Goal: Task Accomplishment & Management: Manage account settings

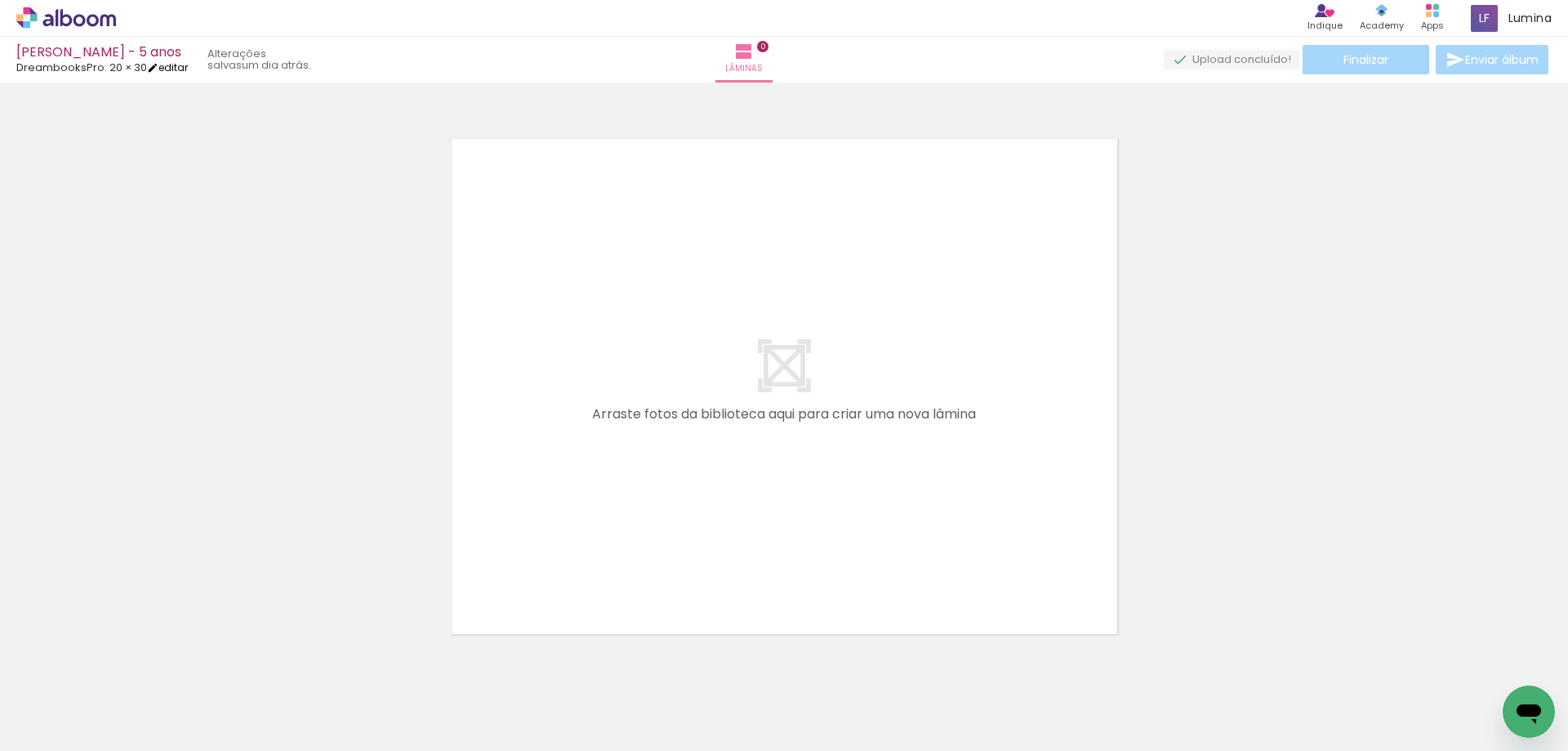
click at [171, 65] on link "editar" at bounding box center [168, 68] width 41 height 14
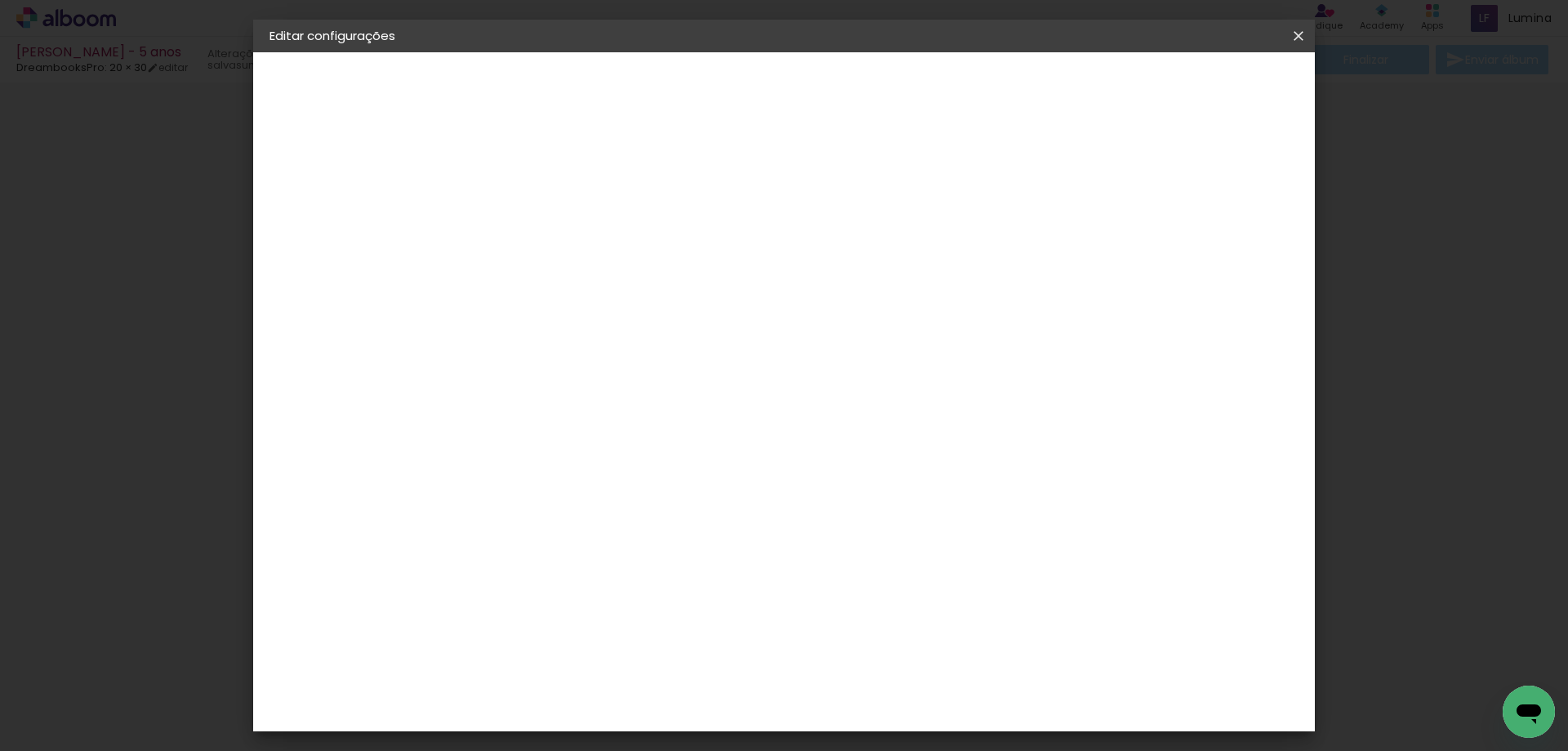
click at [1296, 41] on iron-icon at bounding box center [1299, 36] width 19 height 17
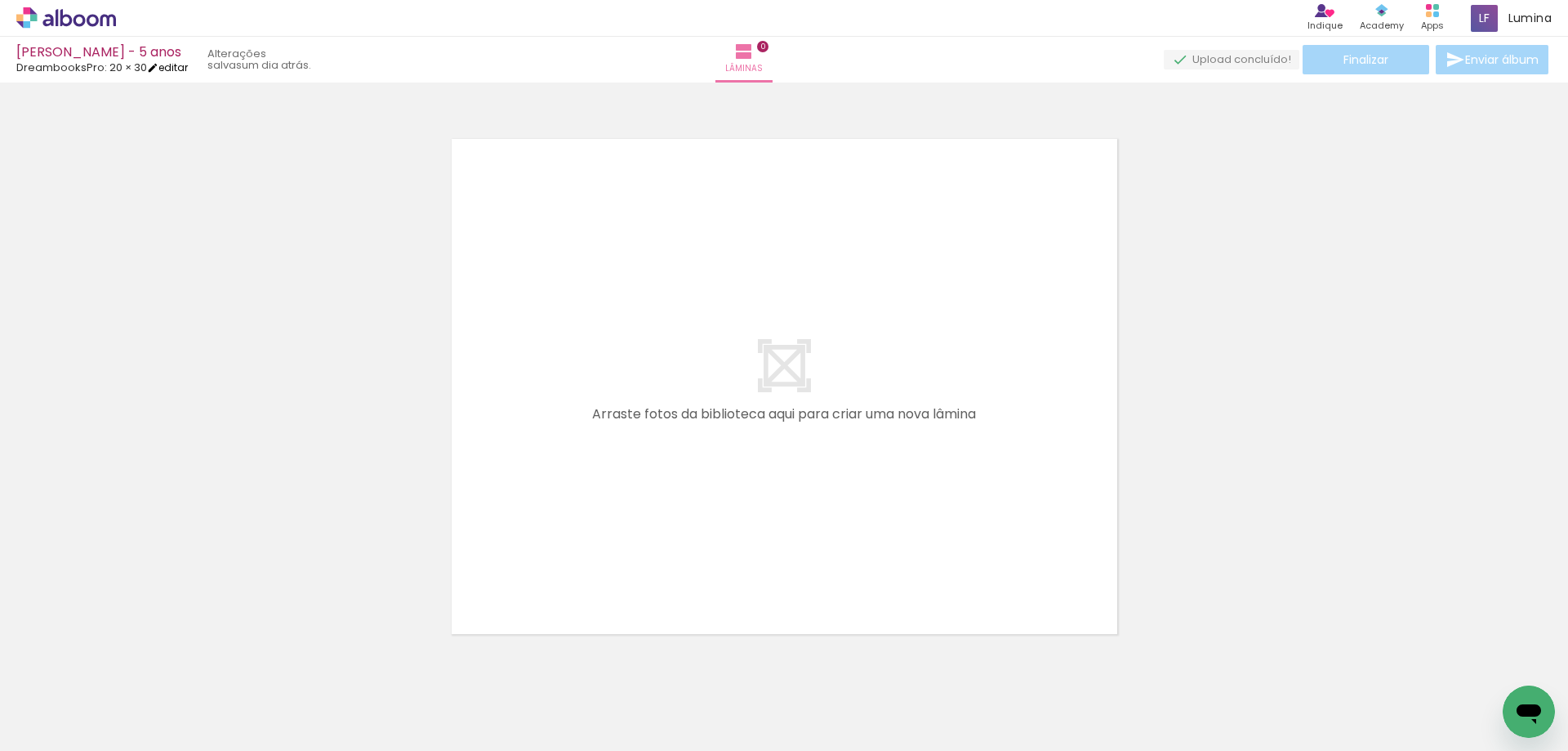
click at [179, 69] on link "editar" at bounding box center [168, 68] width 41 height 14
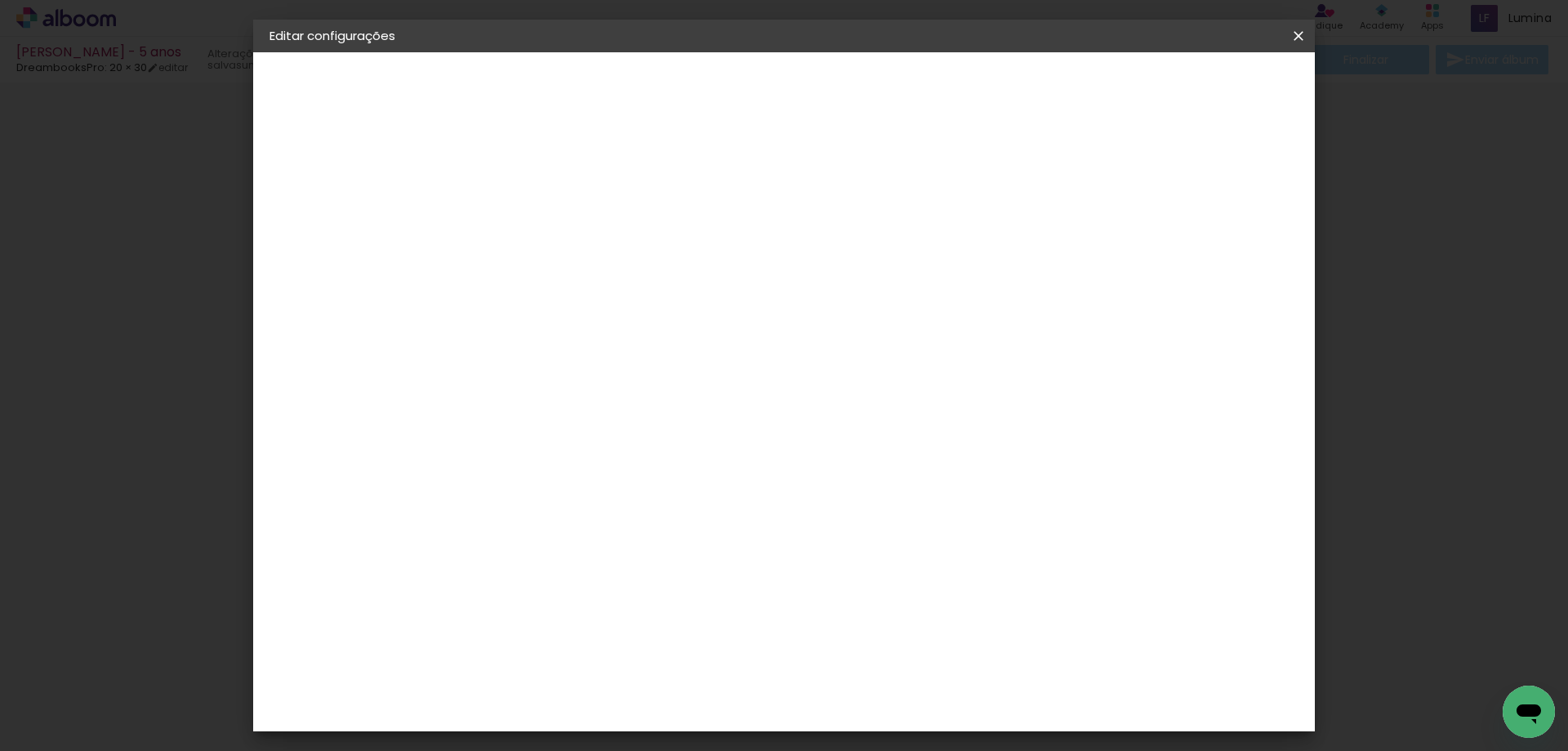
click at [349, 246] on paper-button "20 × 30 30 × 40 cm" at bounding box center [359, 238] width 179 height 32
click at [600, 272] on input "text" at bounding box center [569, 284] width 64 height 25
click at [812, 278] on paper-item "Álbum" at bounding box center [891, 270] width 326 height 32
type input "Álbum"
click at [647, 411] on span "30 × 20" at bounding box center [609, 428] width 76 height 33
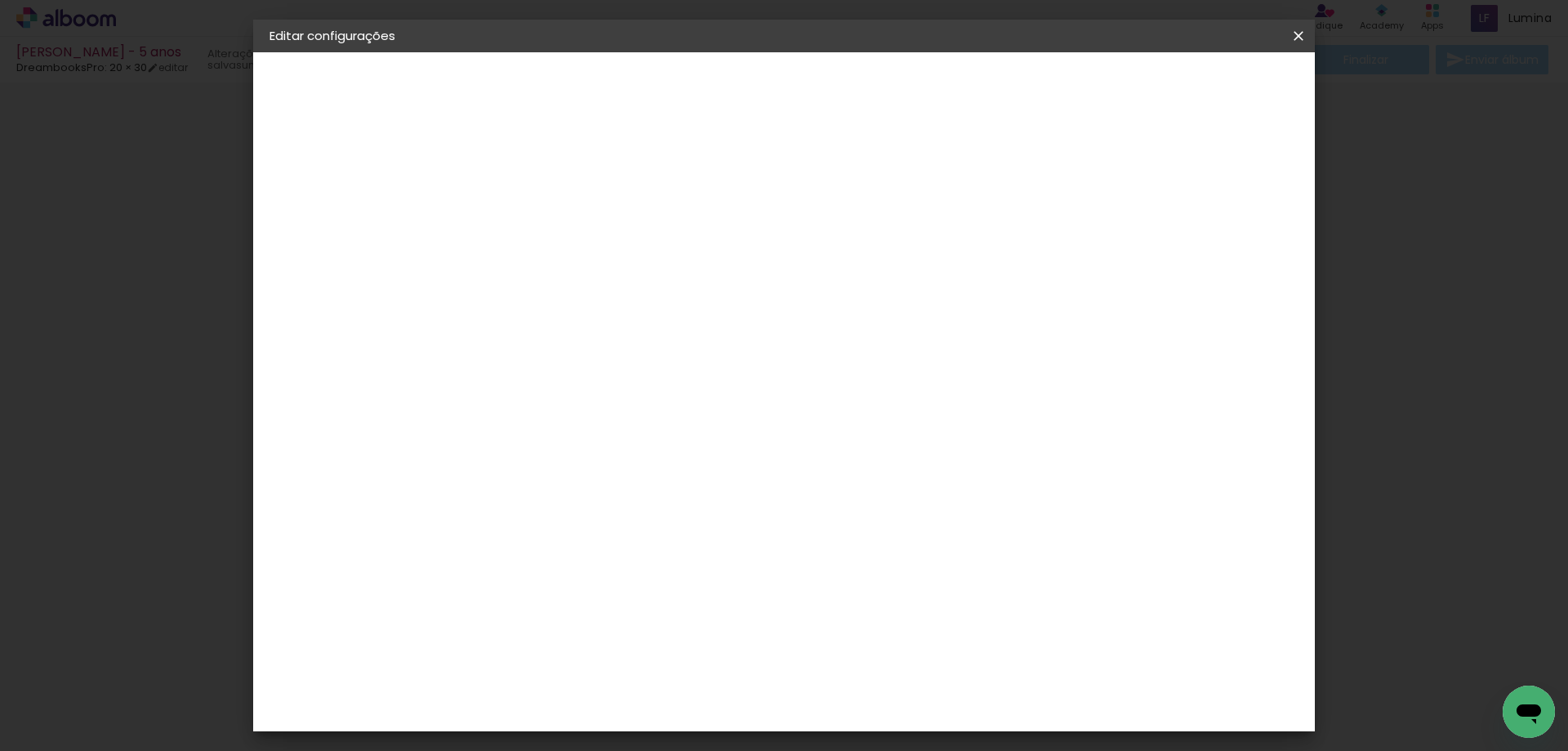
click at [0, 0] on slot "Avançar" at bounding box center [0, 0] width 0 height 0
click at [1197, 89] on span "Salvar configurações" at bounding box center [1136, 86] width 121 height 11
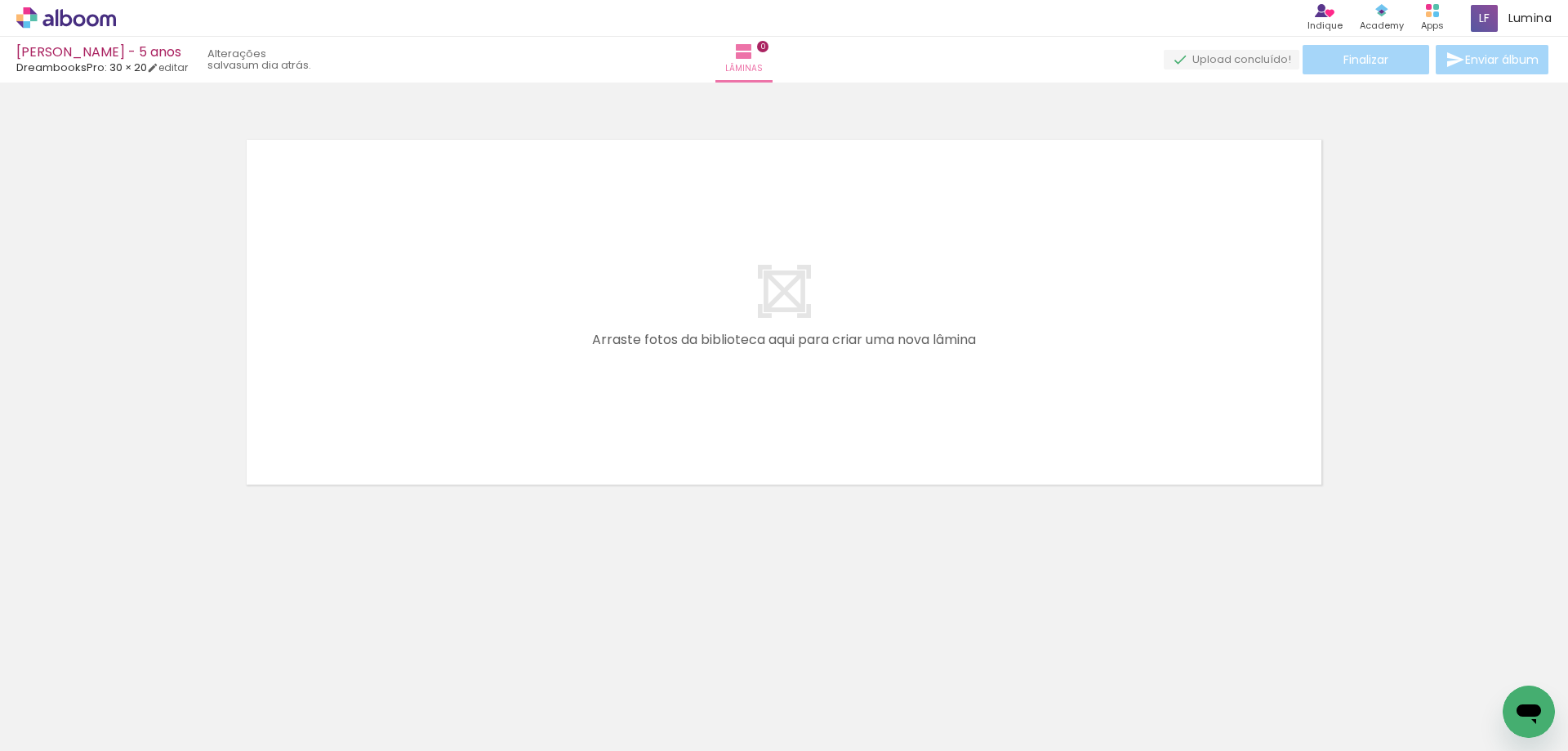
click at [135, 669] on iron-icon at bounding box center [128, 663] width 18 height 18
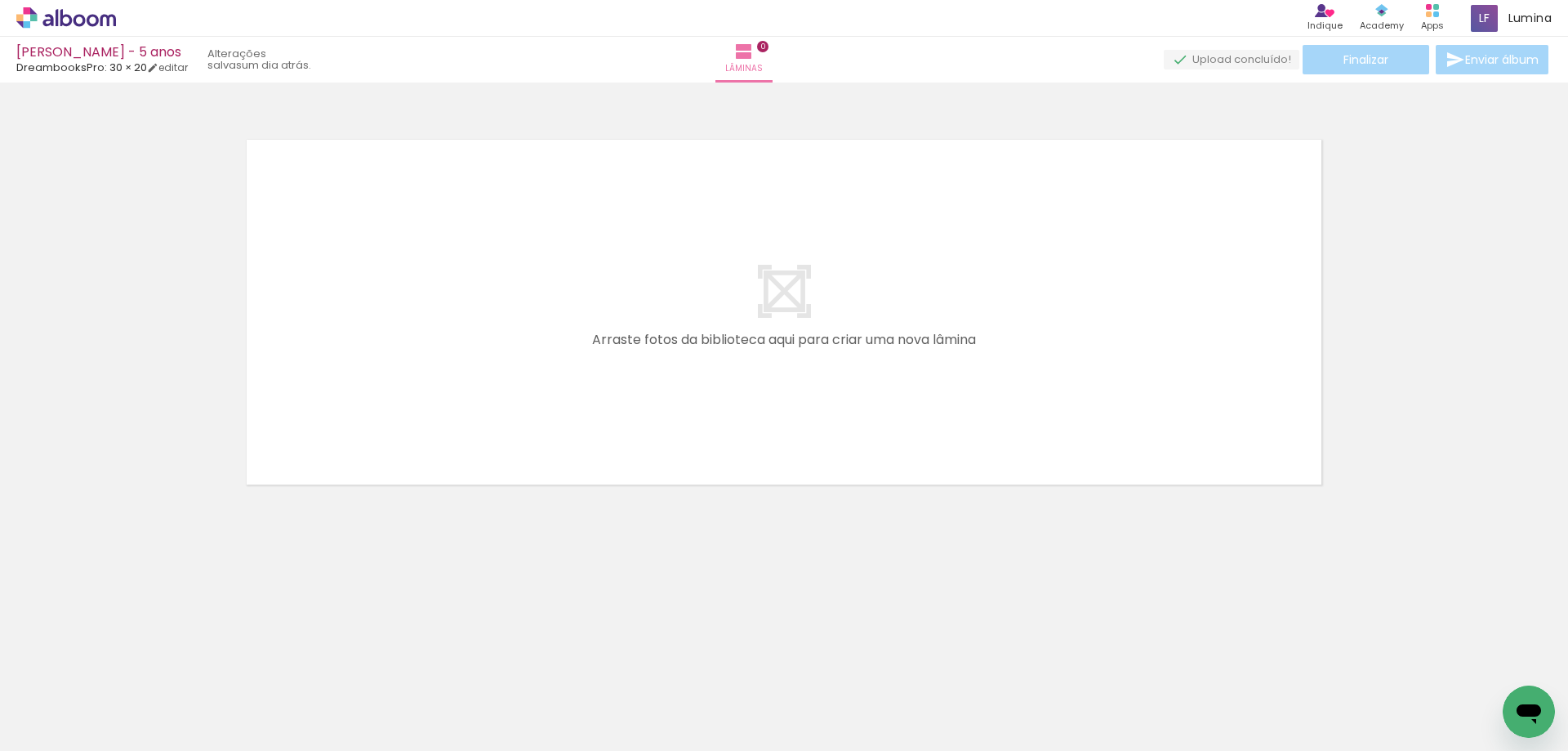
click at [135, 669] on iron-icon at bounding box center [128, 663] width 18 height 18
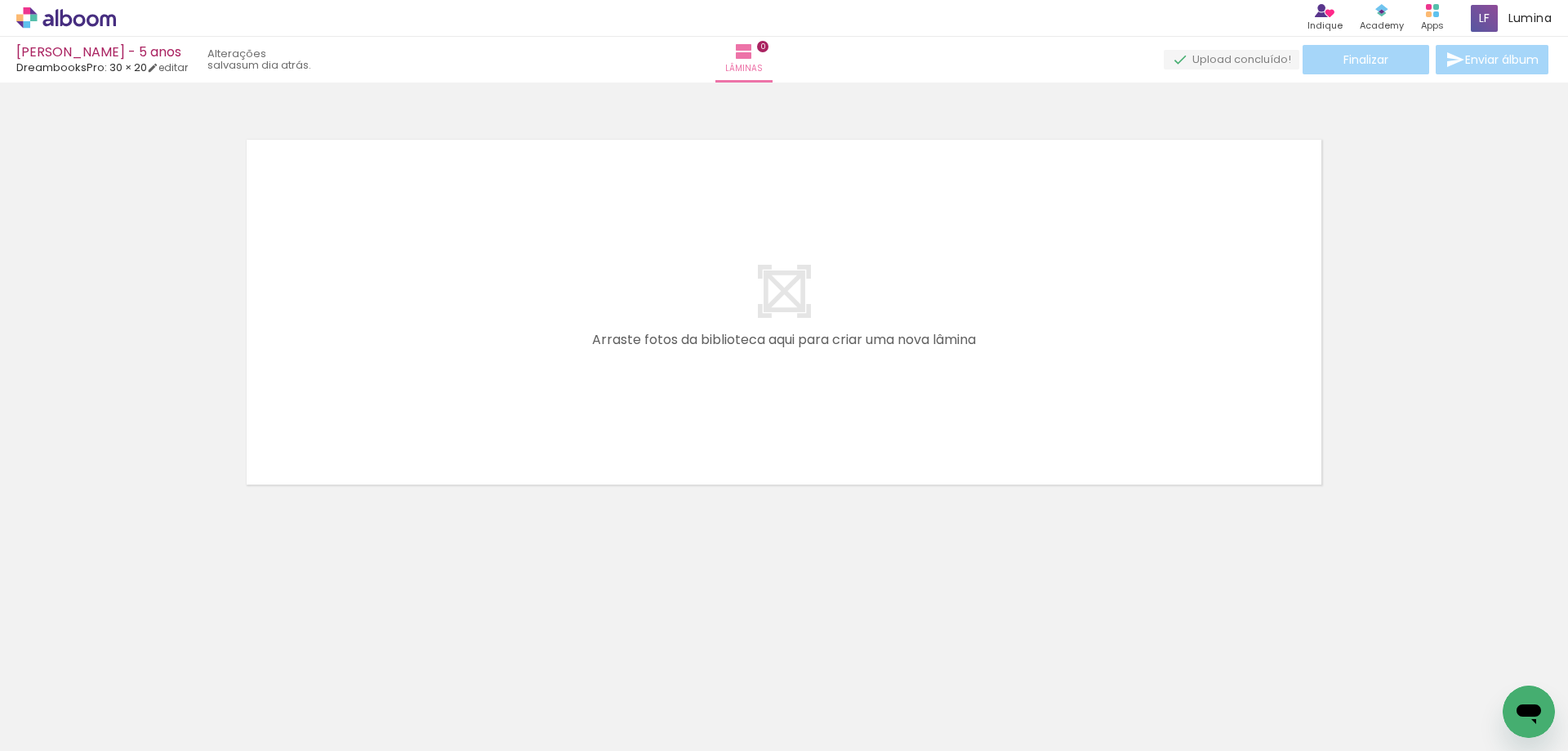
click at [135, 669] on iron-icon at bounding box center [128, 663] width 18 height 18
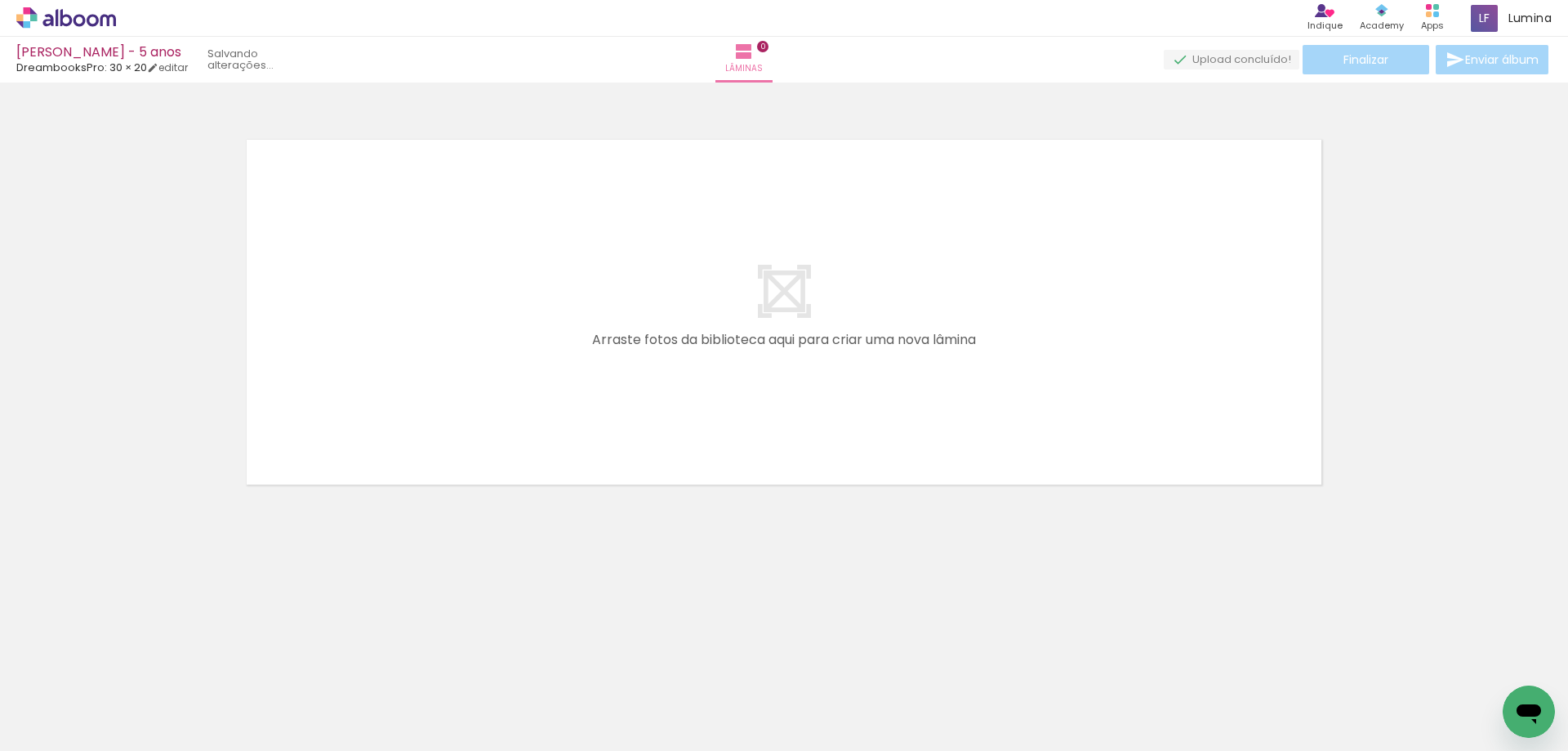
click at [135, 669] on iron-icon at bounding box center [128, 663] width 18 height 18
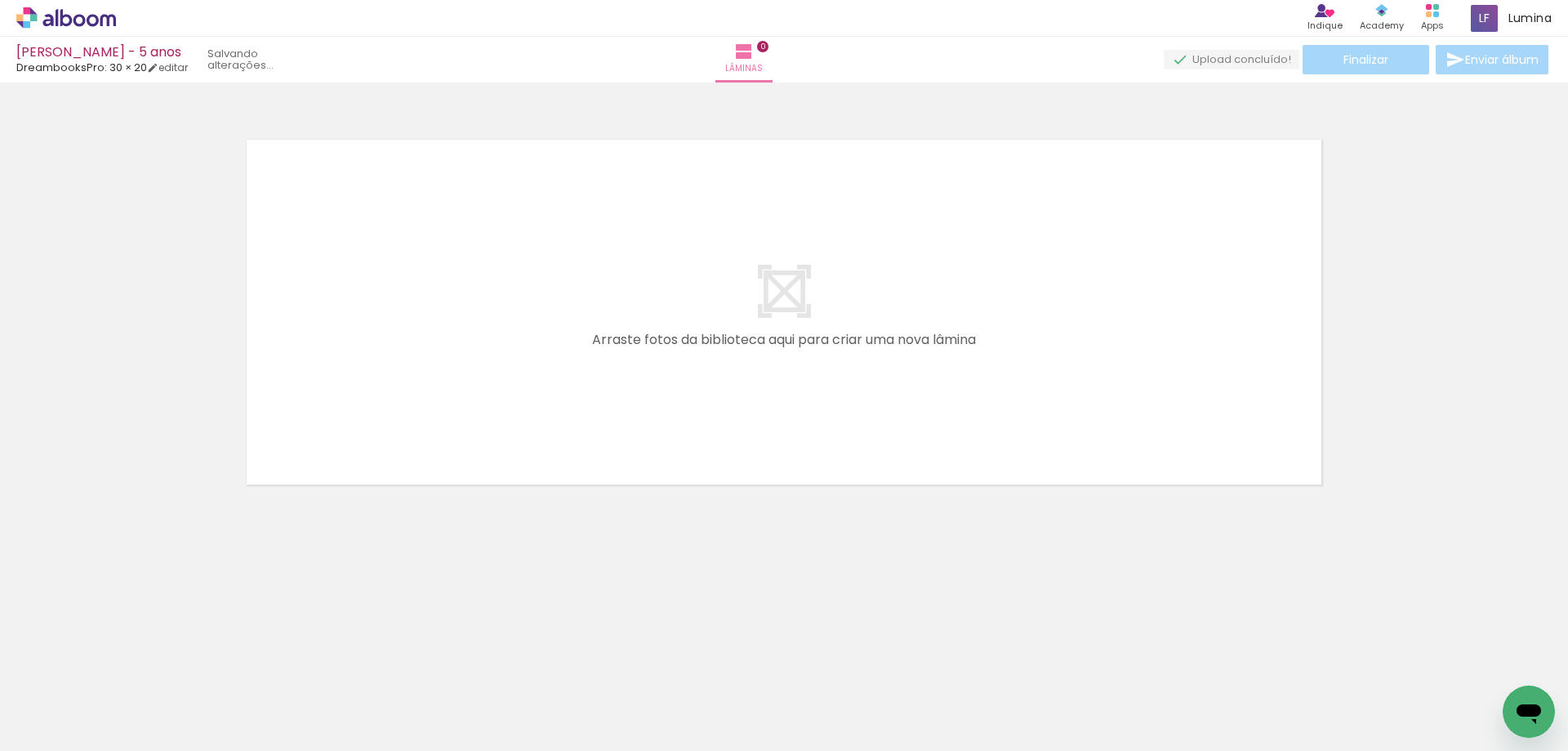
click at [135, 669] on iron-icon at bounding box center [128, 663] width 18 height 18
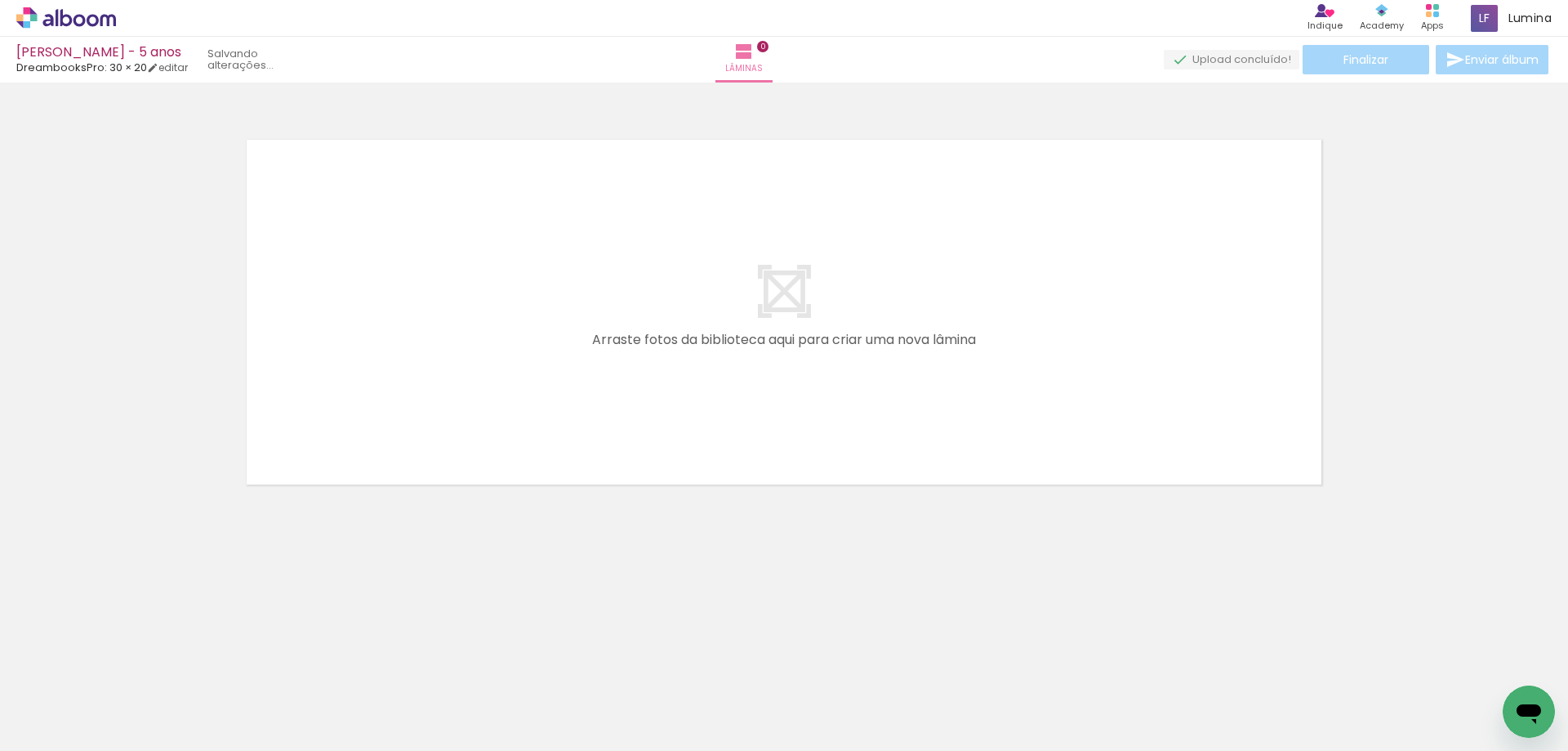
click at [135, 669] on iron-icon at bounding box center [128, 663] width 18 height 18
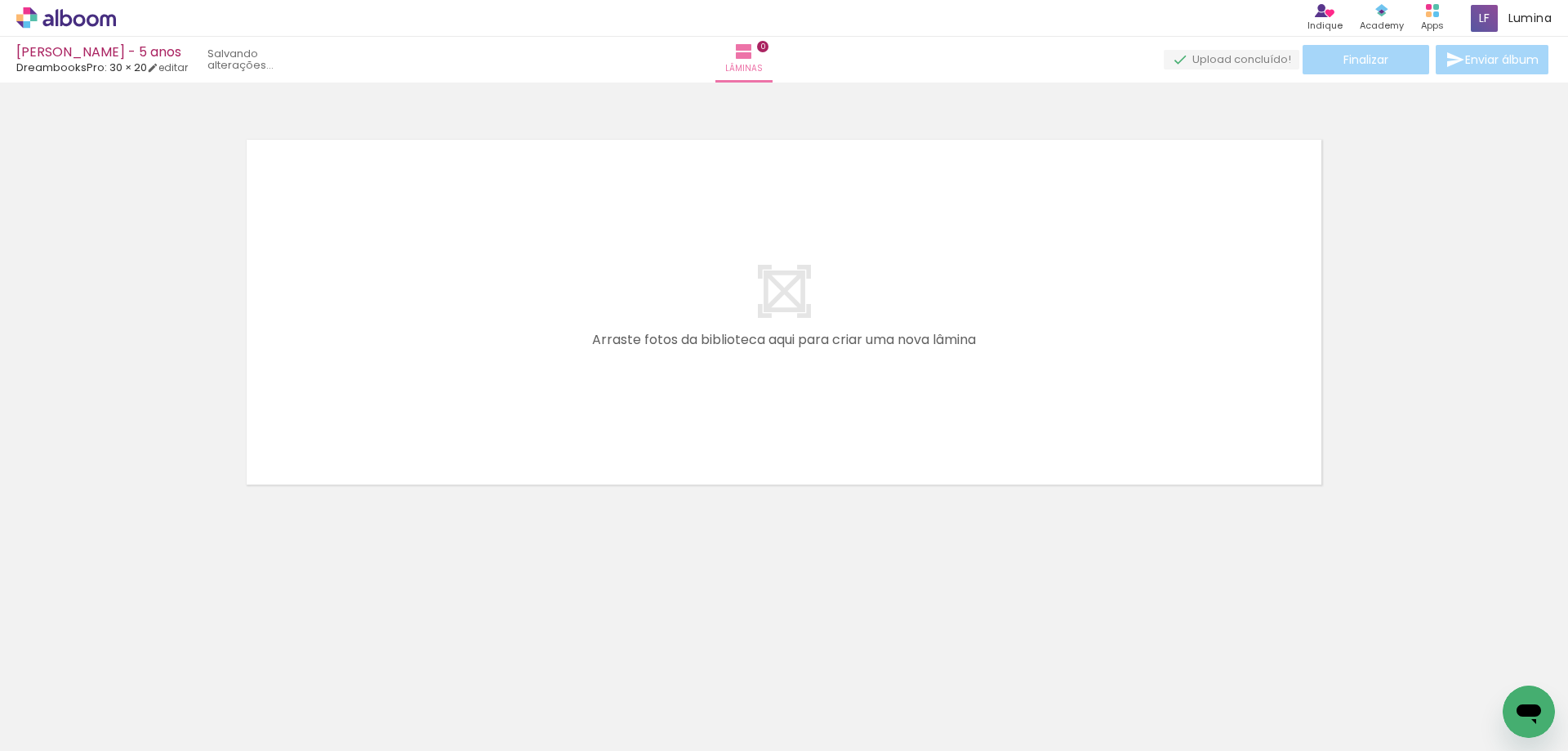
click at [135, 669] on iron-icon at bounding box center [128, 663] width 18 height 18
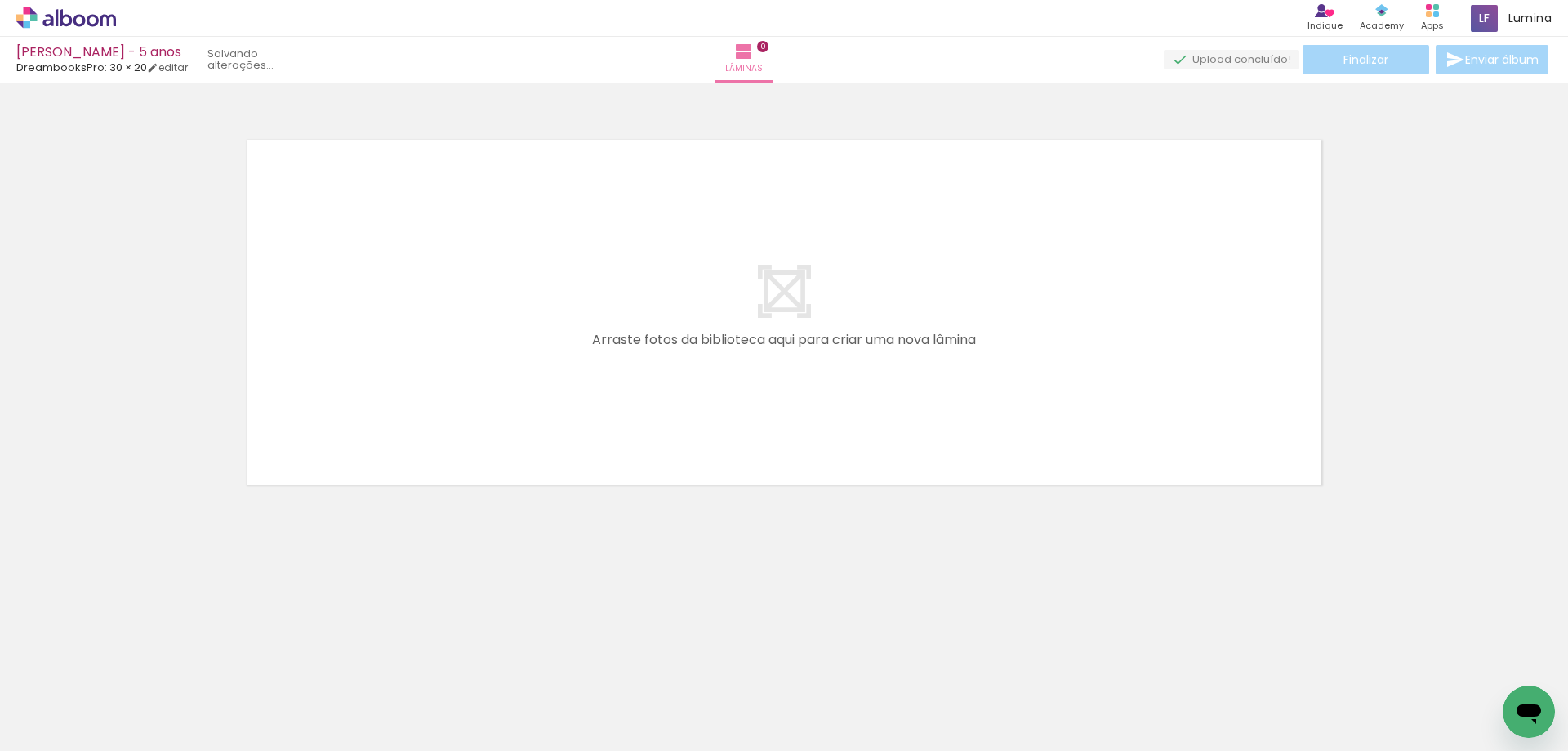
click at [135, 669] on iron-icon at bounding box center [128, 663] width 18 height 18
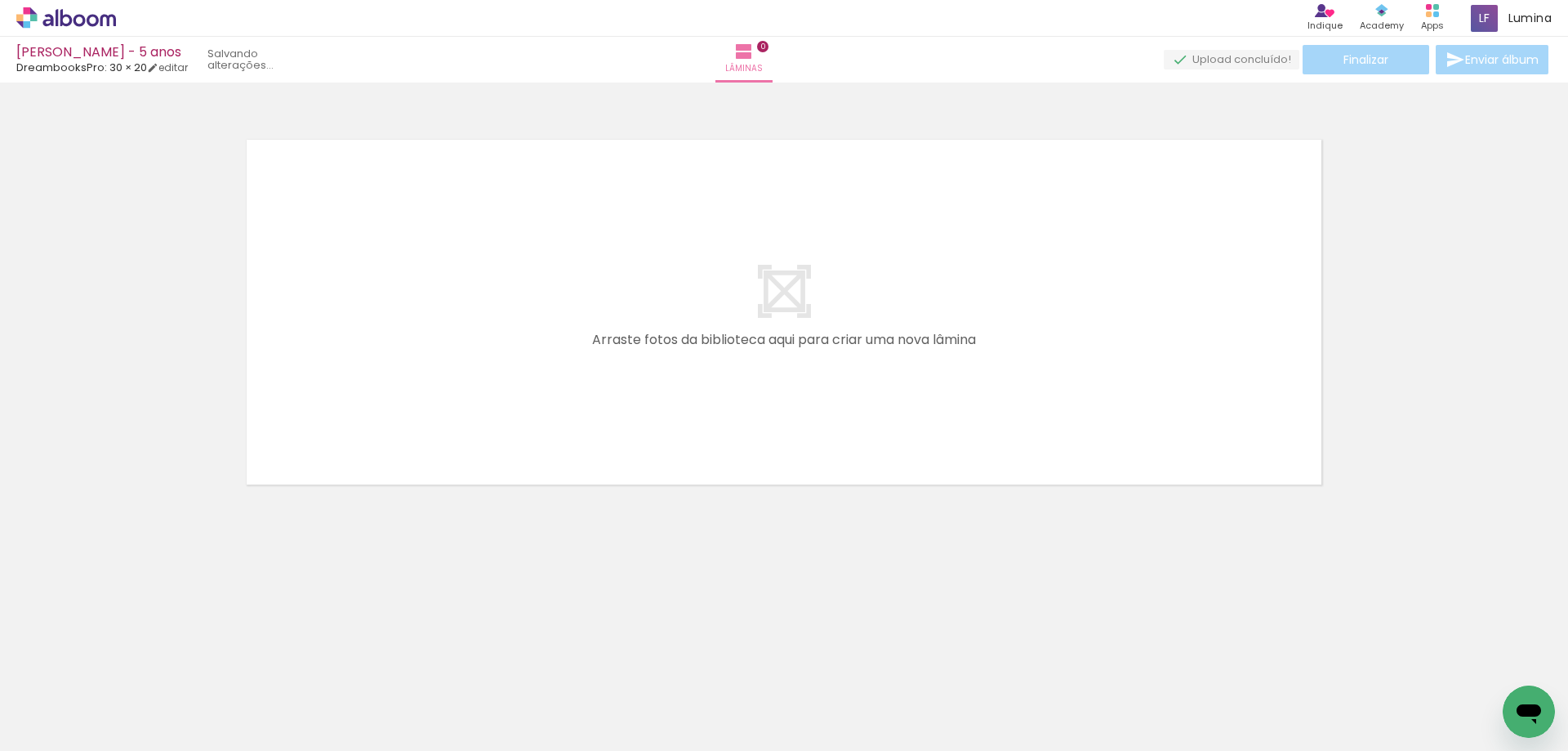
click at [135, 669] on iron-icon at bounding box center [128, 663] width 18 height 18
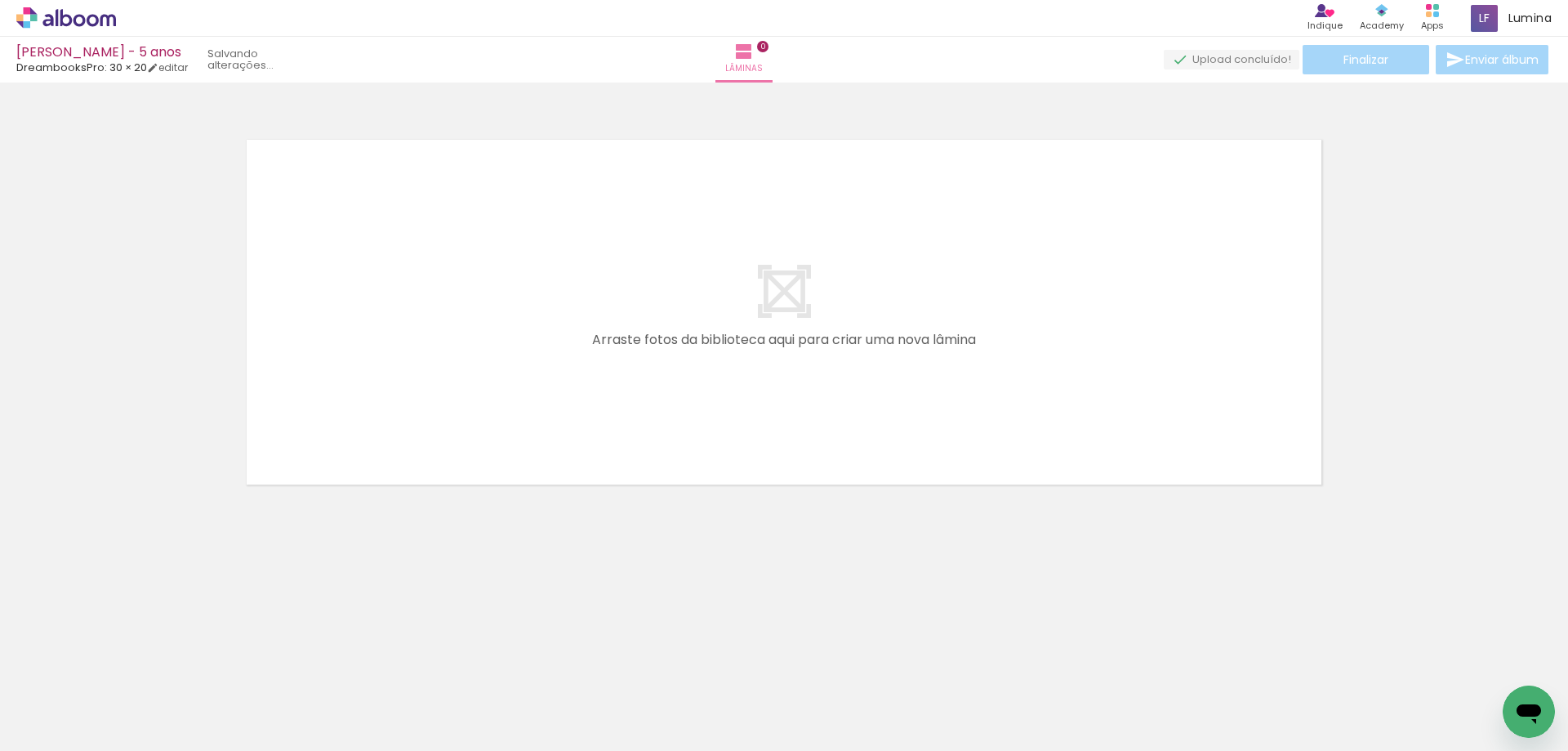
click at [135, 669] on iron-icon at bounding box center [128, 663] width 18 height 18
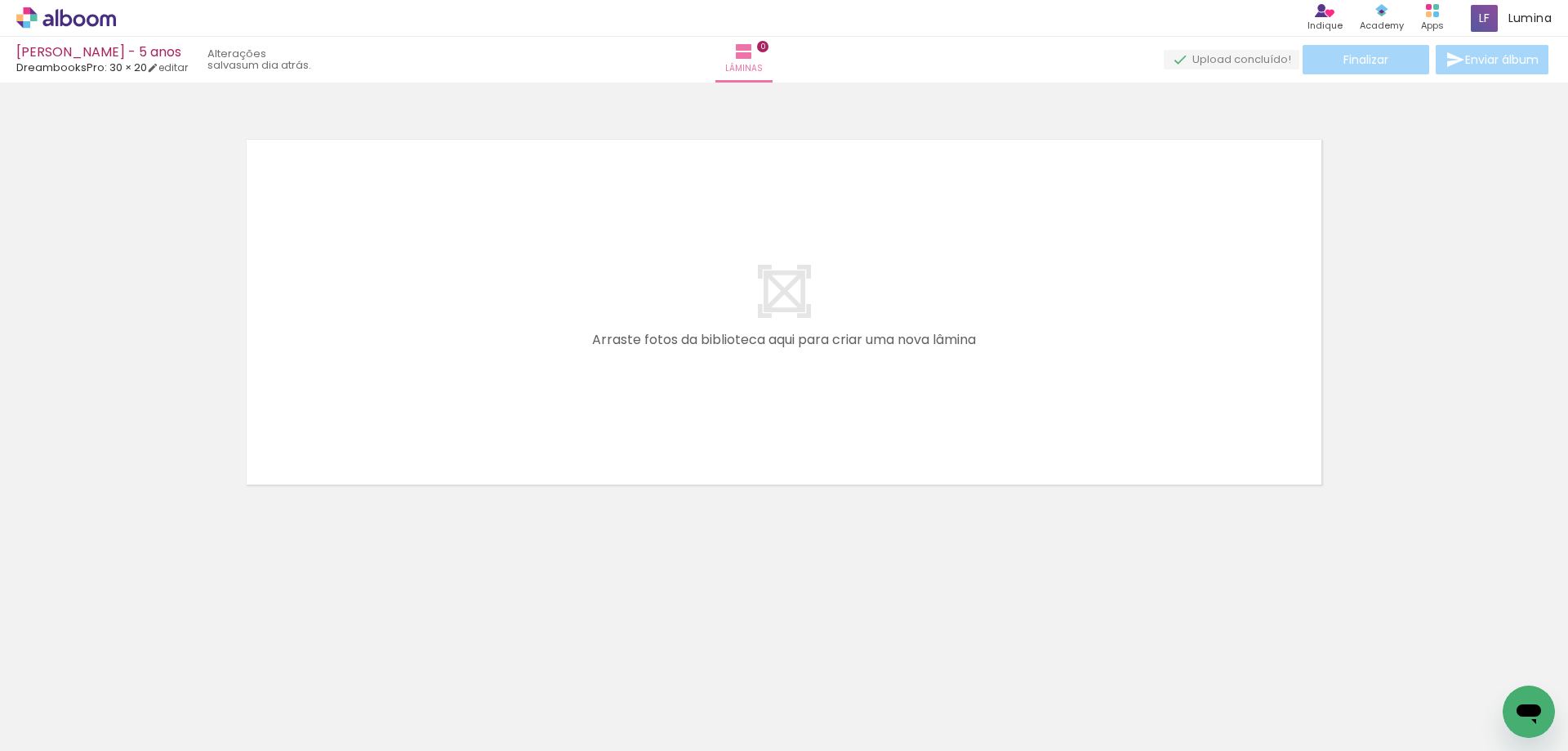
click at [135, 669] on iron-icon at bounding box center [128, 663] width 18 height 18
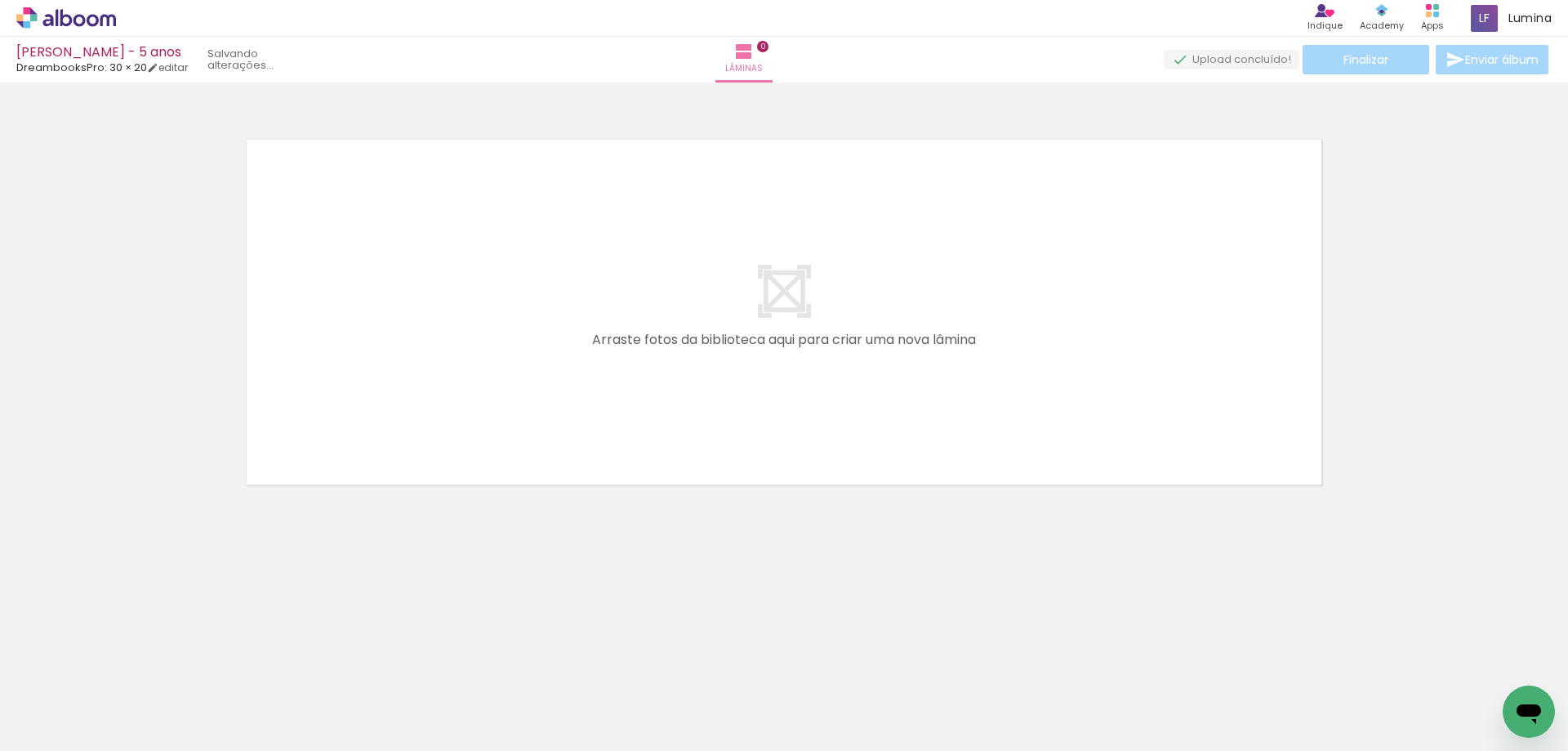
click at [135, 669] on iron-icon at bounding box center [128, 663] width 18 height 18
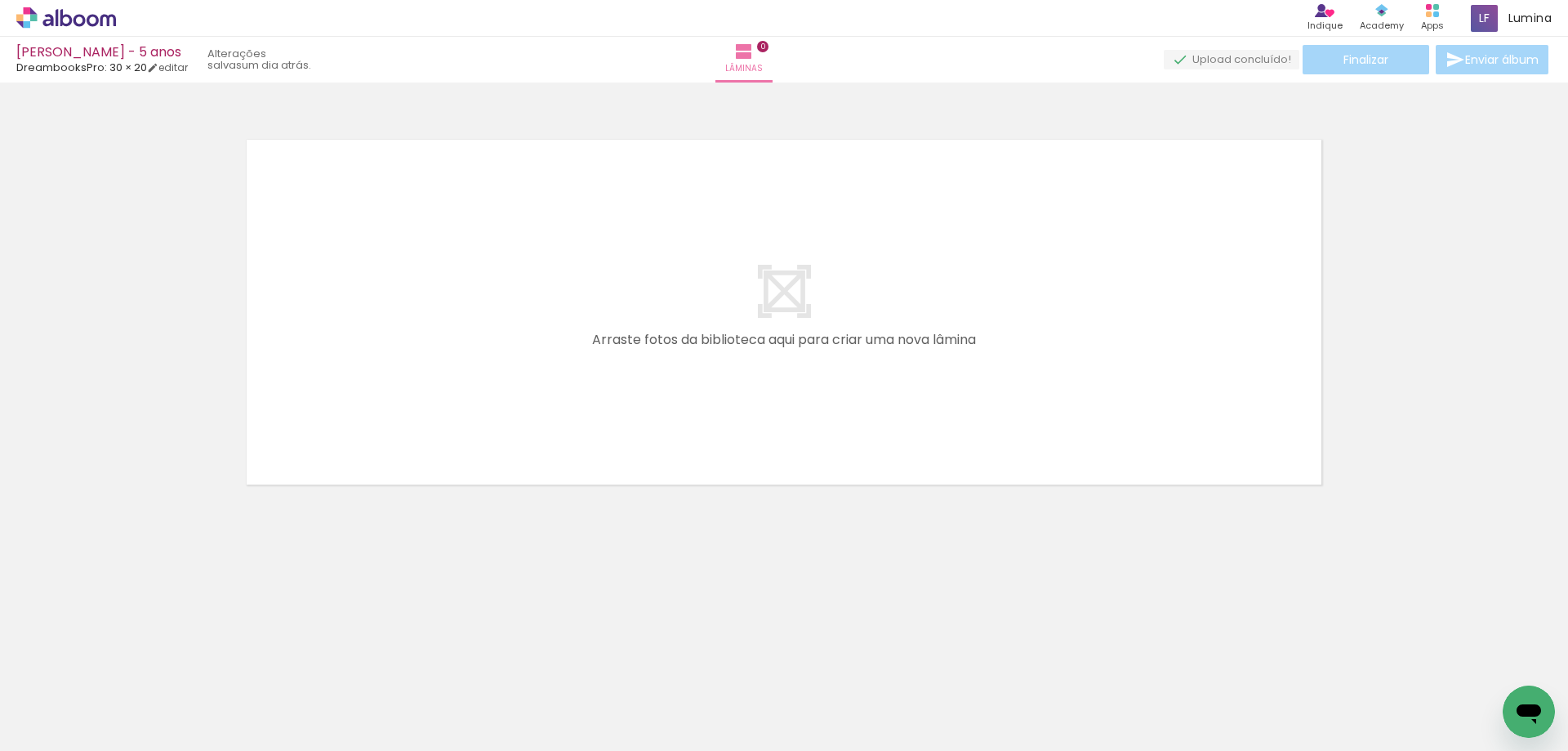
click at [135, 669] on iron-icon at bounding box center [128, 663] width 18 height 18
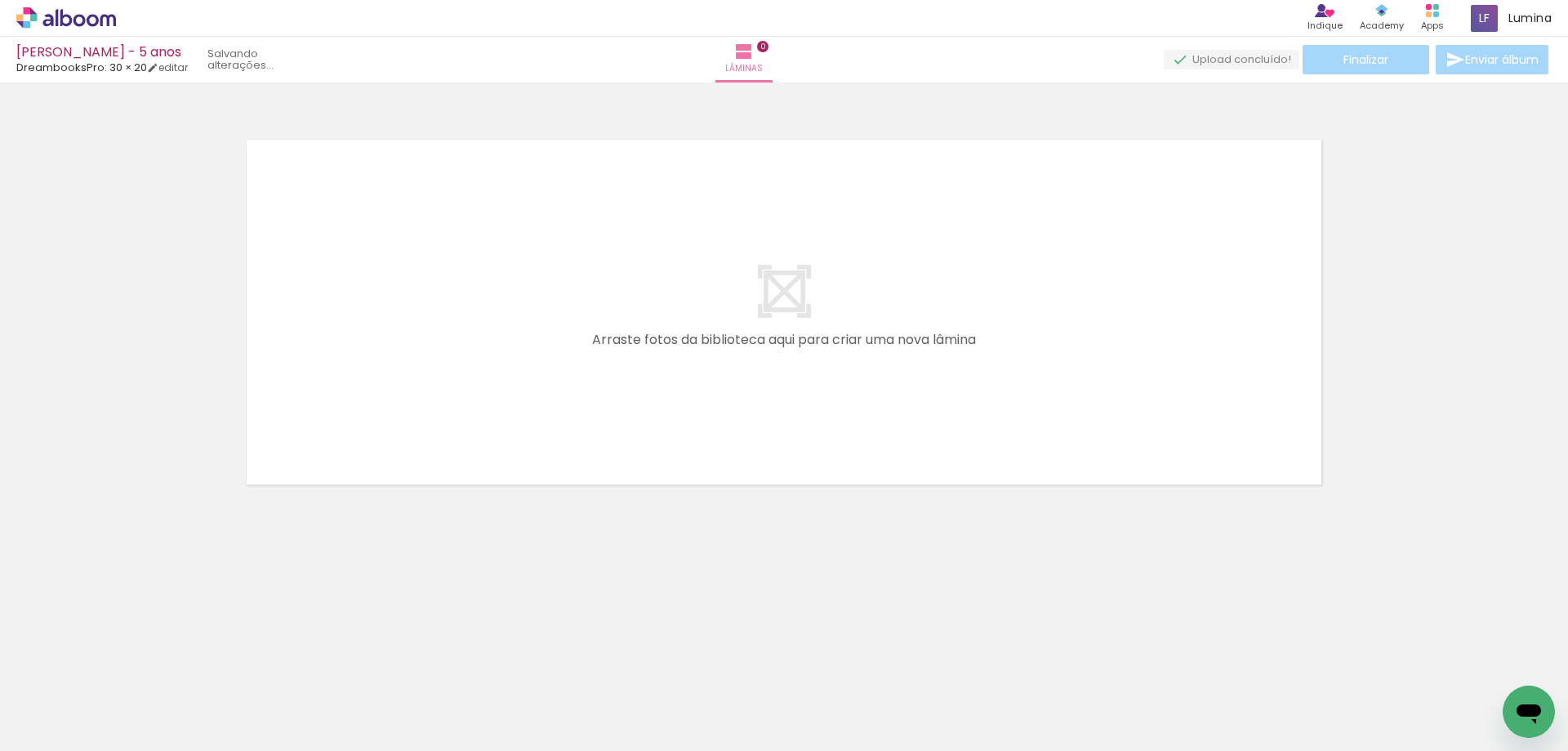
click at [135, 669] on iron-icon at bounding box center [128, 663] width 18 height 18
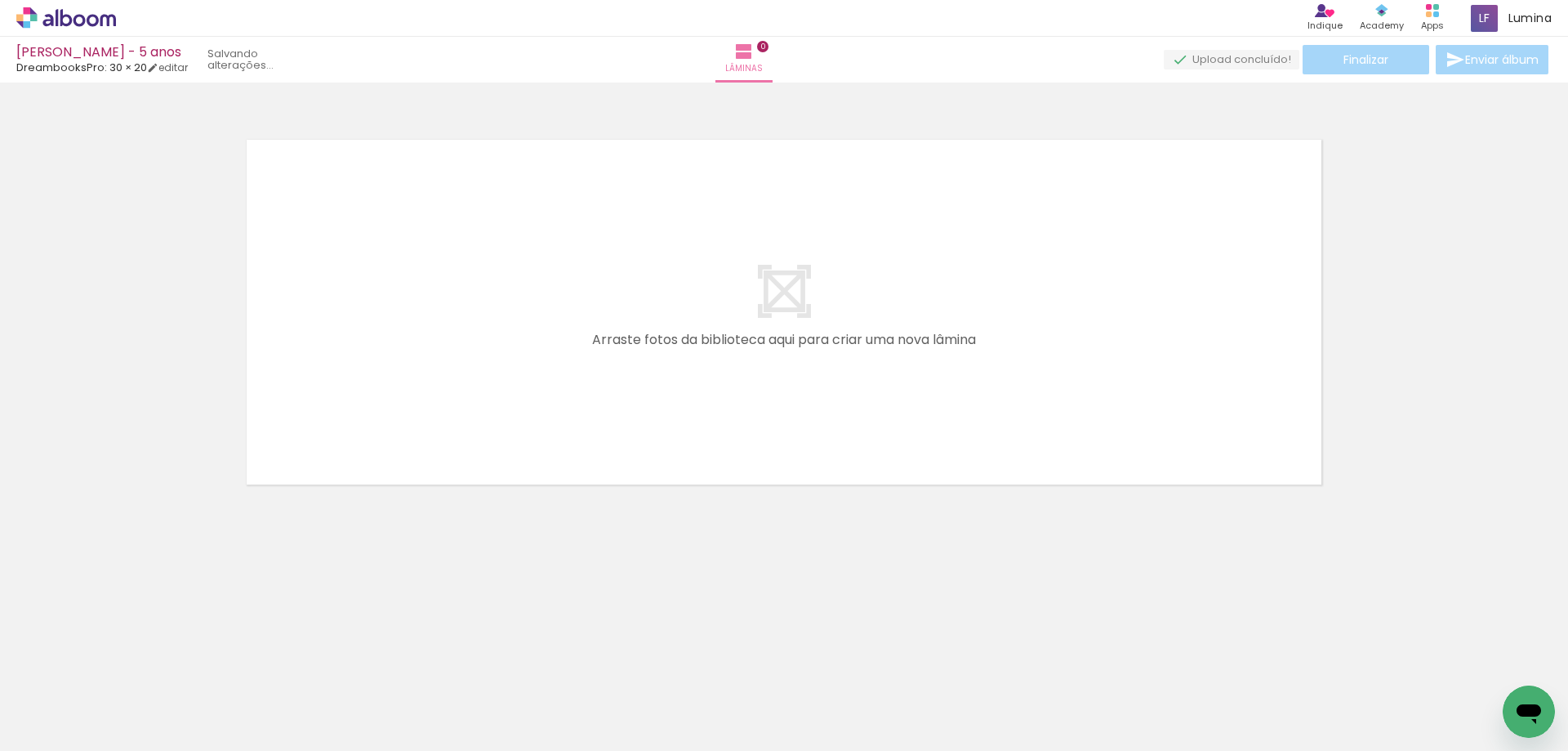
click at [135, 669] on iron-icon at bounding box center [128, 663] width 18 height 18
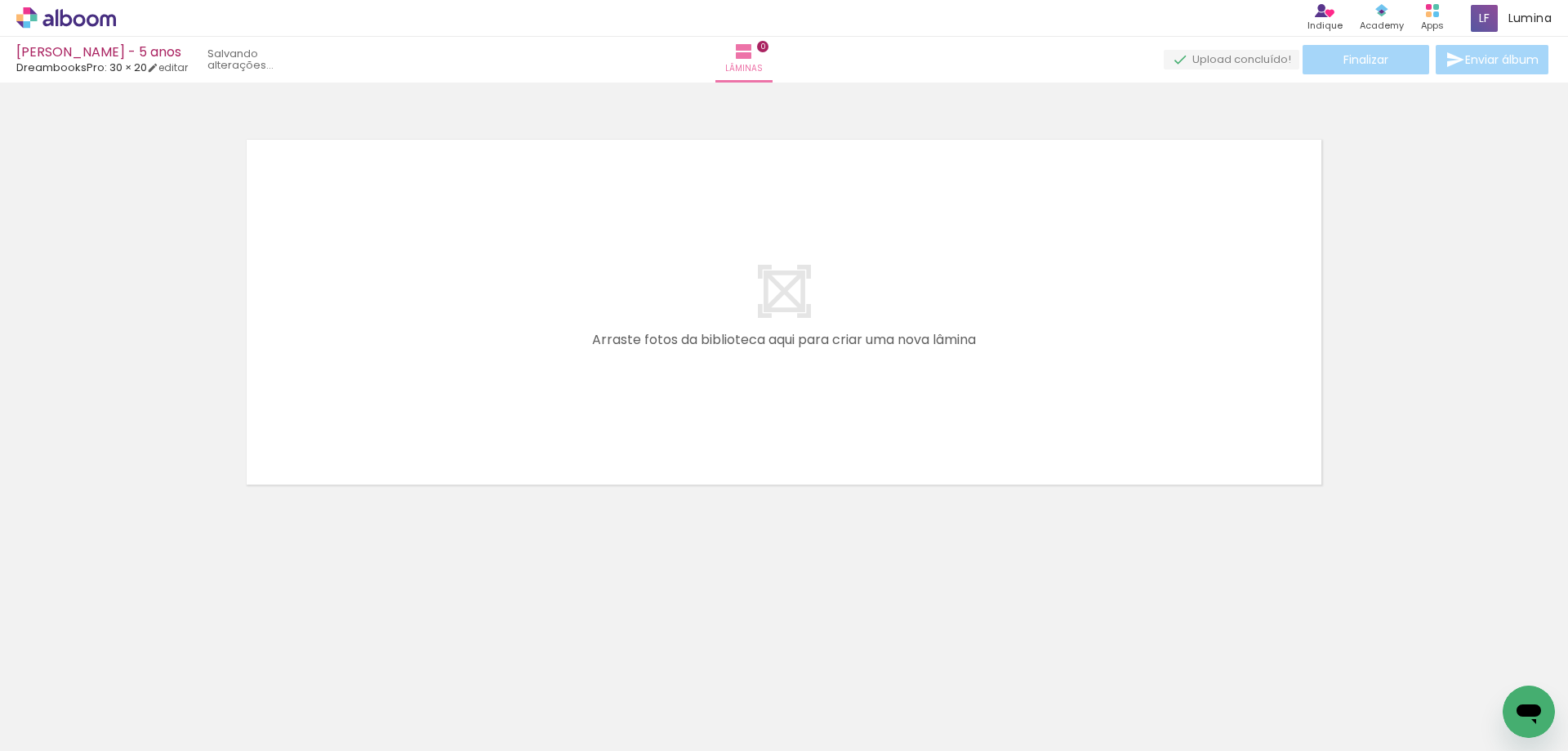
click at [135, 669] on iron-icon at bounding box center [128, 663] width 18 height 18
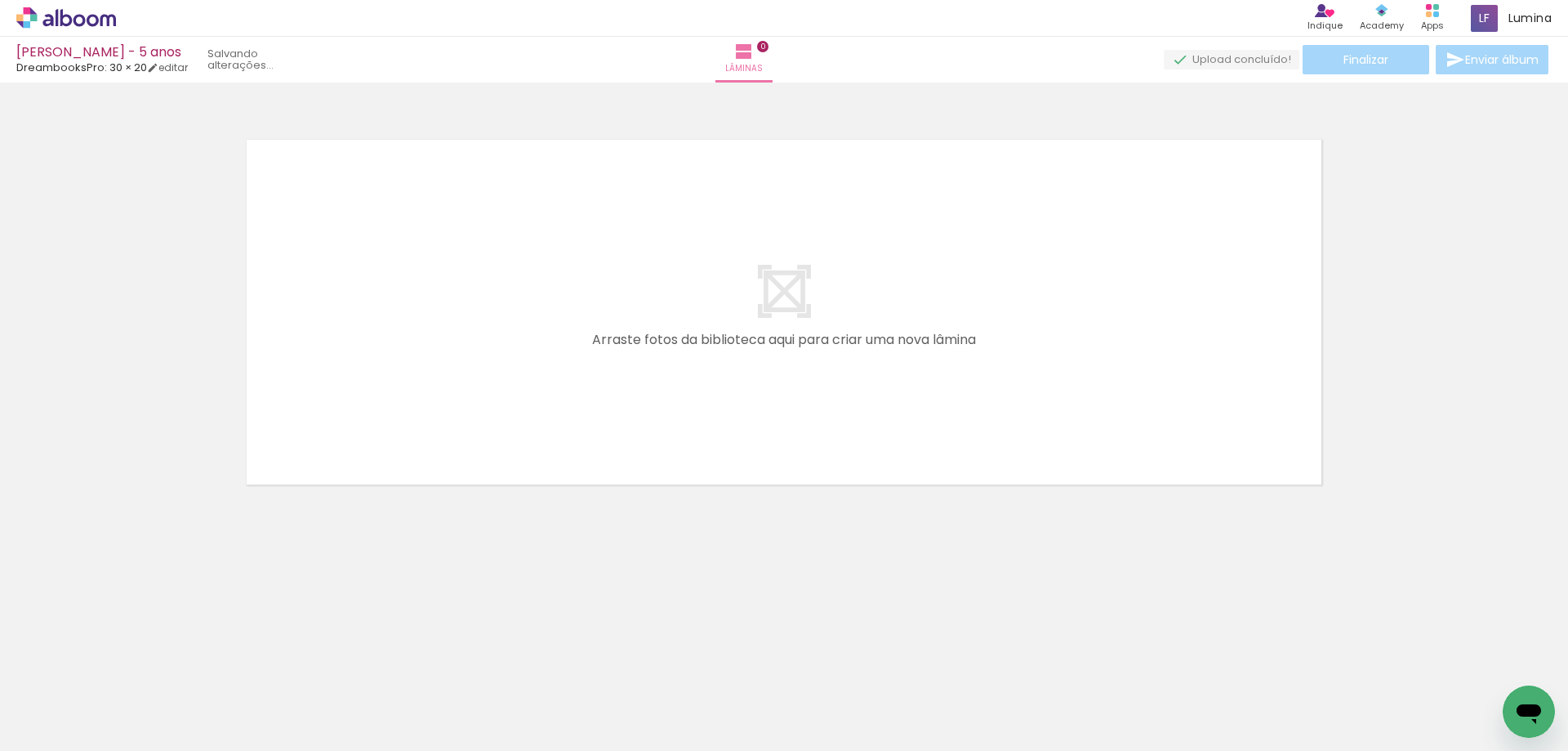
click at [135, 669] on iron-icon at bounding box center [128, 663] width 18 height 18
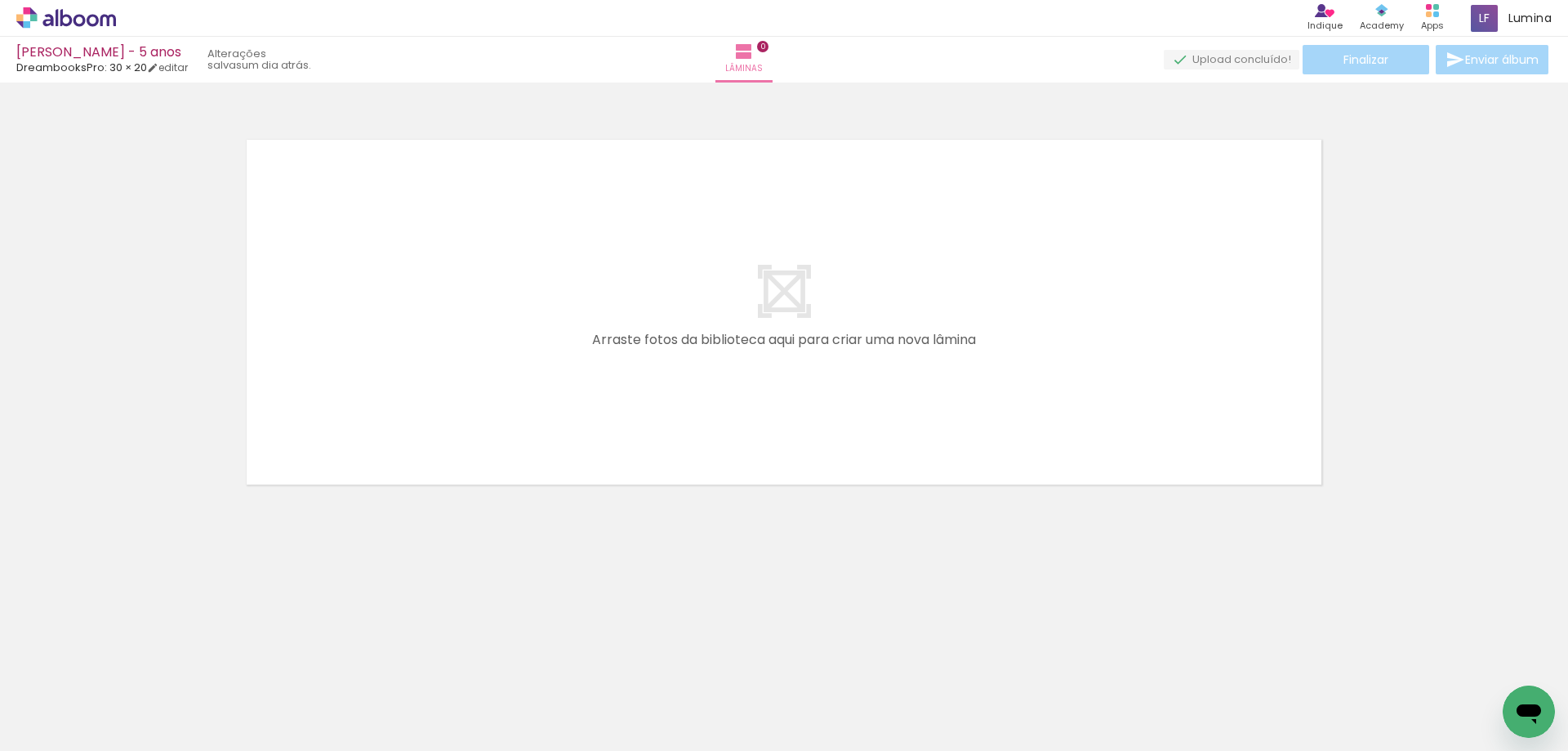
click at [135, 669] on iron-icon at bounding box center [128, 663] width 18 height 18
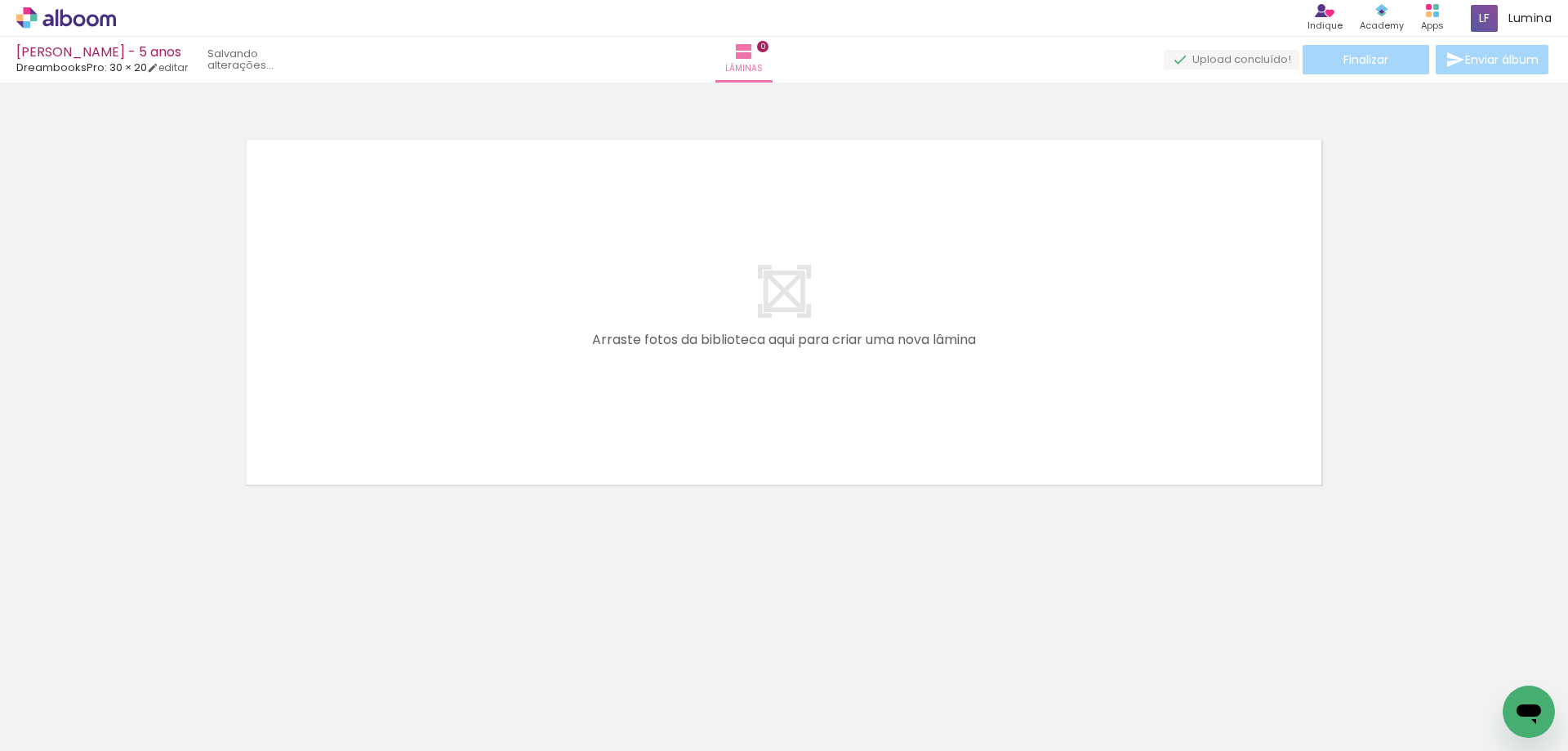
click at [135, 669] on iron-icon at bounding box center [128, 663] width 18 height 18
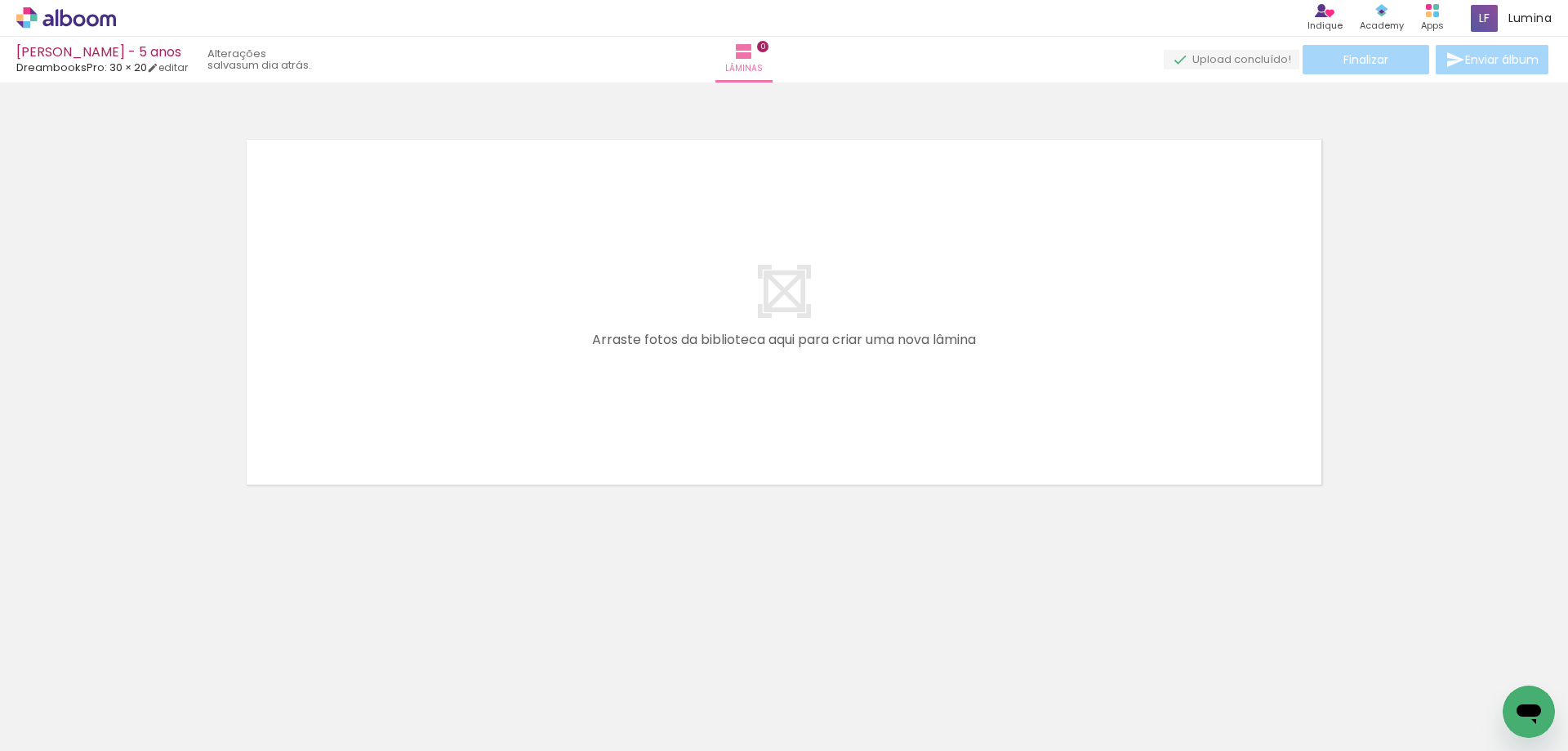
click at [135, 669] on iron-icon at bounding box center [128, 663] width 18 height 18
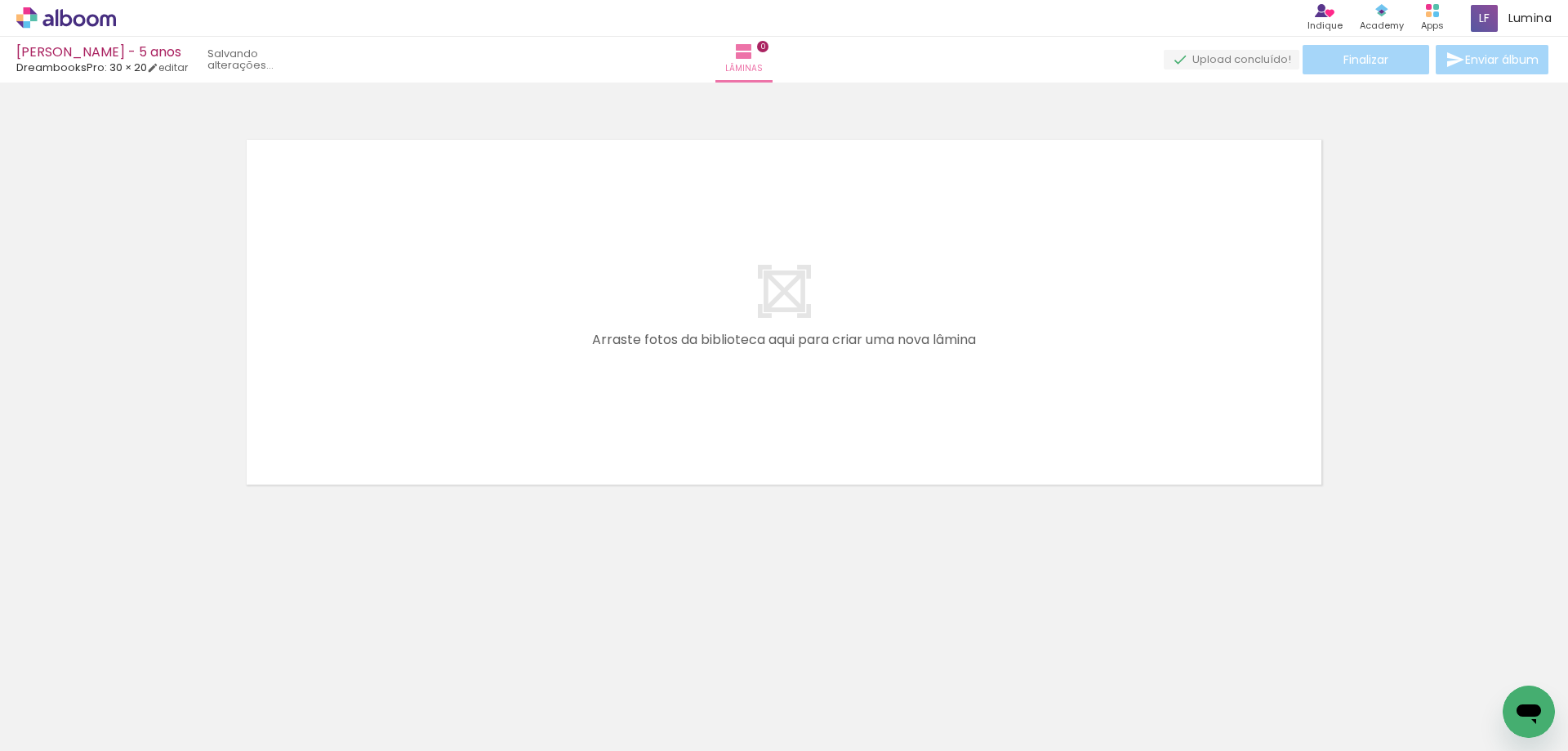
click at [135, 669] on iron-icon at bounding box center [128, 663] width 18 height 18
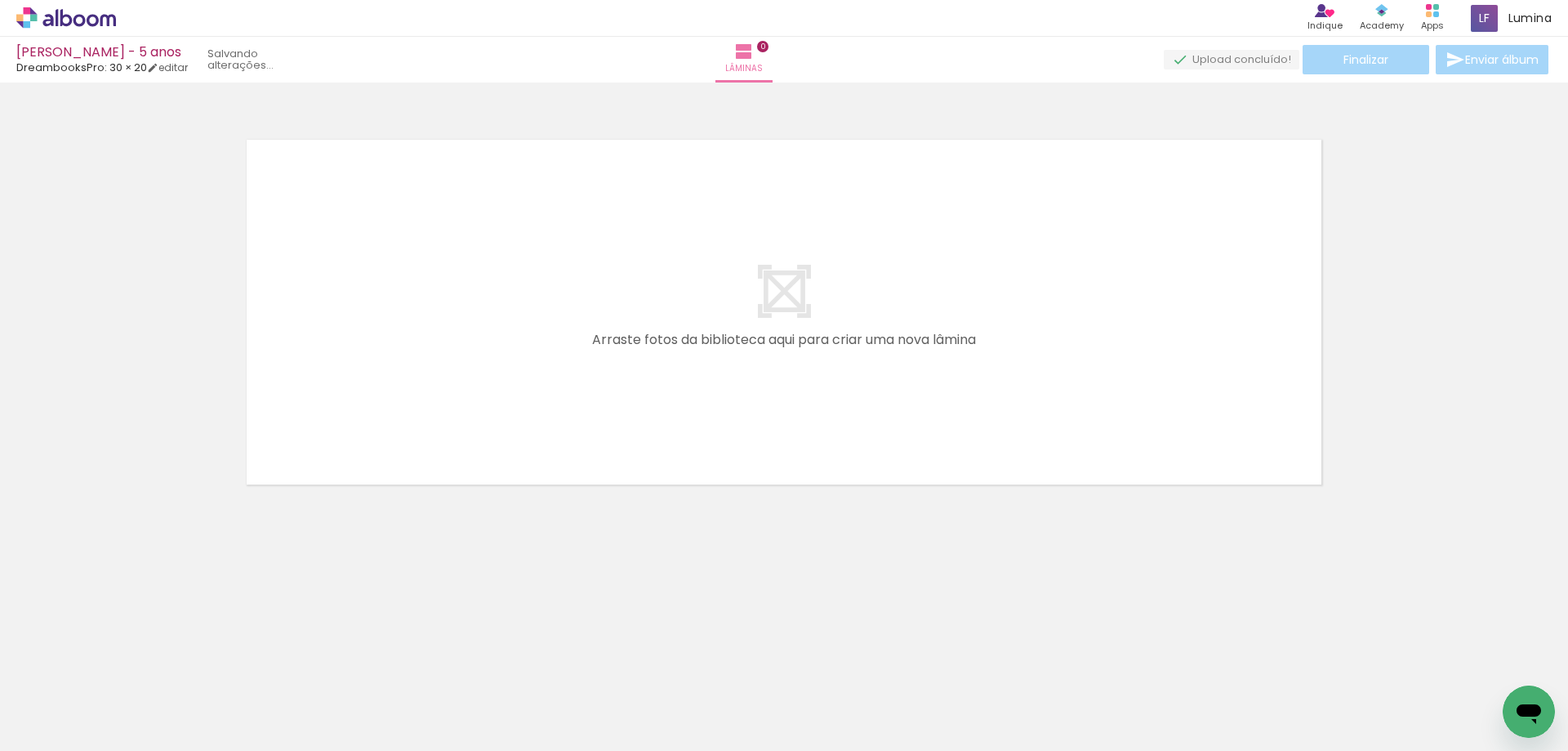
click at [135, 669] on iron-icon at bounding box center [128, 663] width 18 height 18
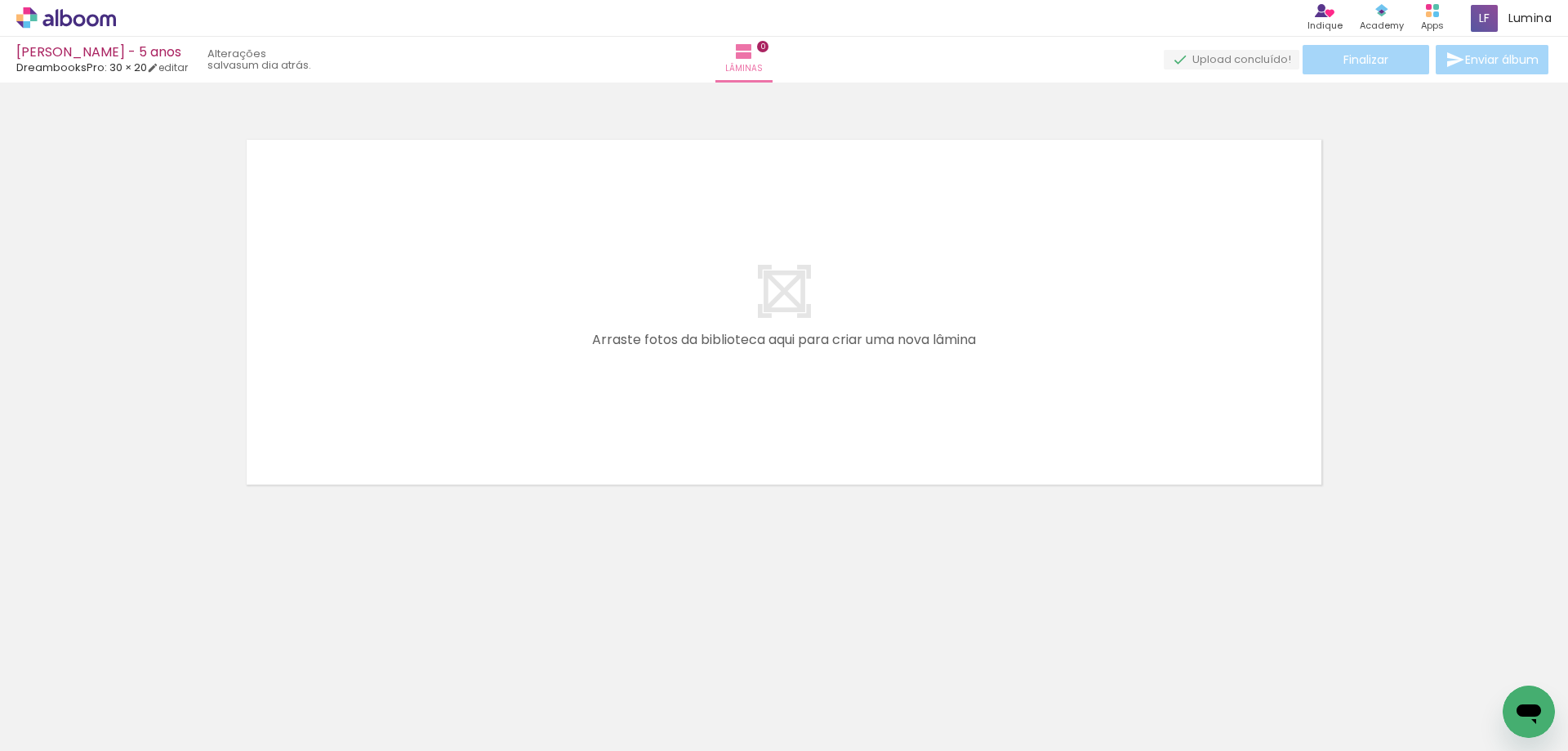
click at [135, 669] on iron-icon at bounding box center [128, 663] width 18 height 18
click at [0, 0] on div "Adicionar Fotos Solte suas fotos aqui..." at bounding box center [0, 0] width 0 height 0
